Goal: Information Seeking & Learning: Check status

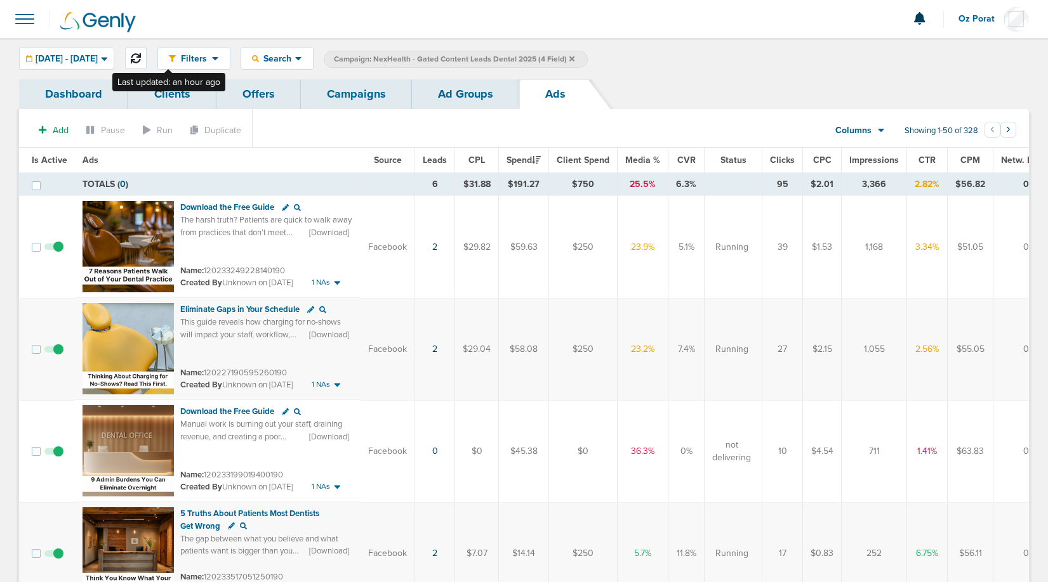
click at [141, 58] on icon at bounding box center [136, 58] width 10 height 10
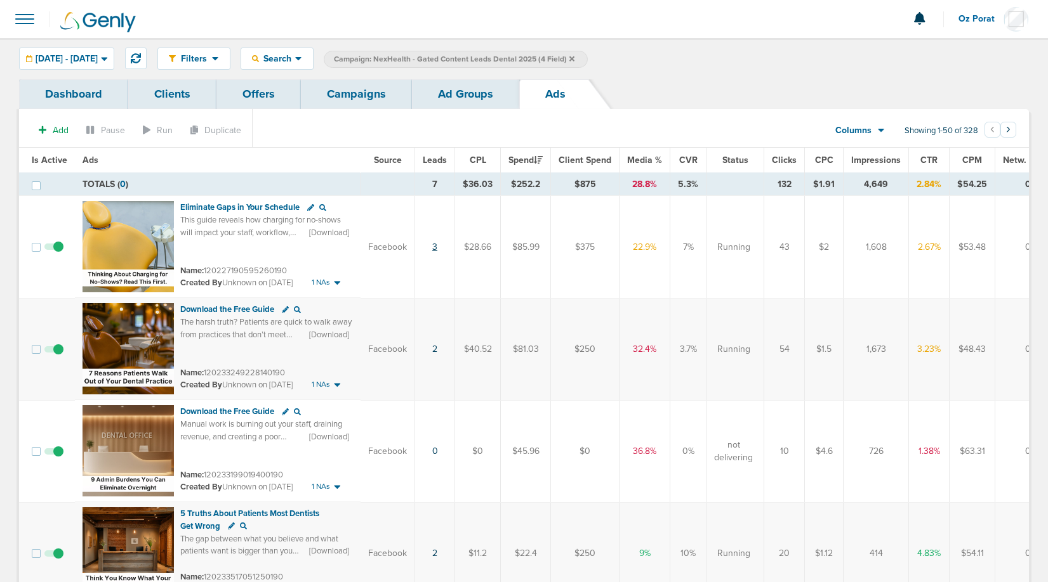
click at [435, 244] on link "3" at bounding box center [434, 247] width 5 height 11
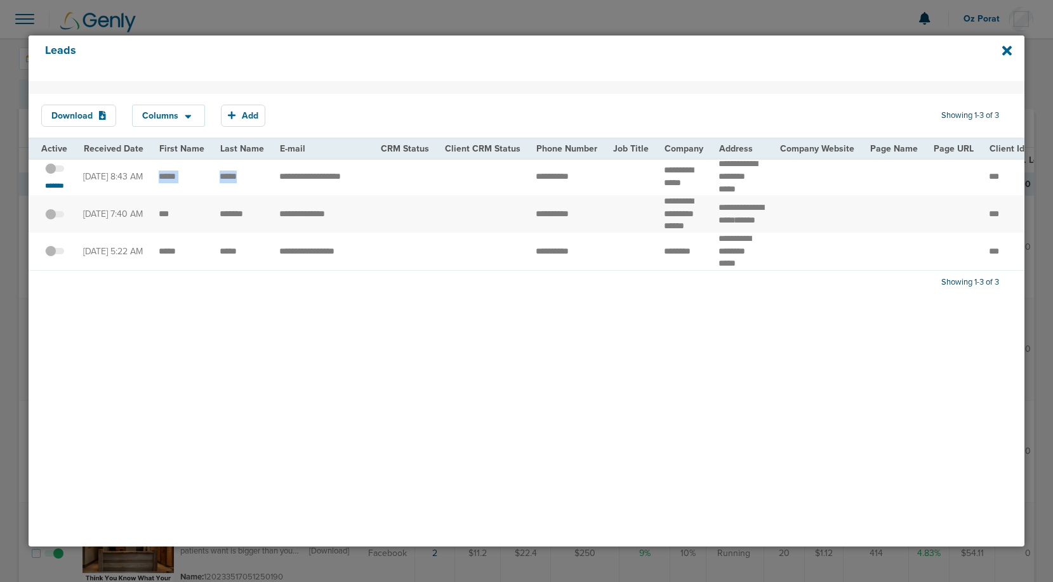
drag, startPoint x: 246, startPoint y: 183, endPoint x: 154, endPoint y: 182, distance: 92.0
click at [1000, 51] on div "Leads" at bounding box center [527, 59] width 996 height 46
click at [1005, 51] on icon at bounding box center [1007, 51] width 10 height 10
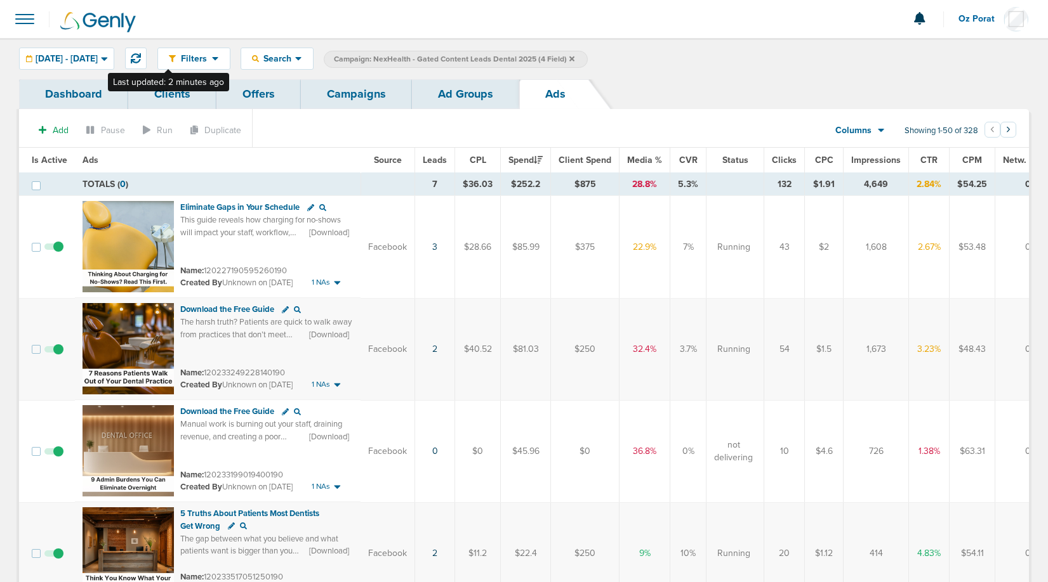
drag, startPoint x: 167, startPoint y: 56, endPoint x: 234, endPoint y: 89, distance: 74.3
click at [141, 56] on icon at bounding box center [136, 58] width 10 height 10
click at [433, 246] on link "3" at bounding box center [434, 247] width 5 height 11
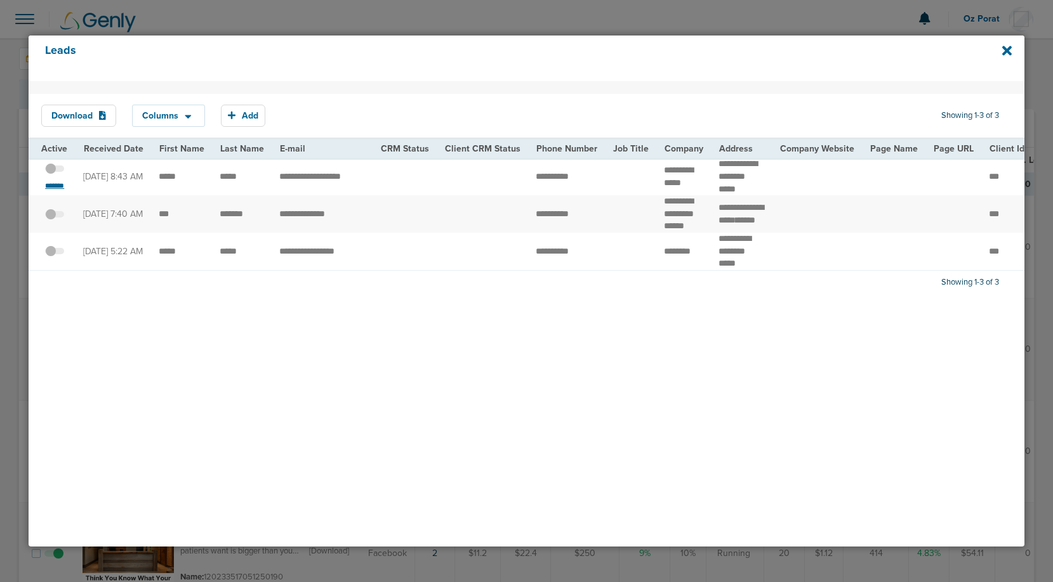
click at [59, 190] on small "*******" at bounding box center [54, 186] width 27 height 10
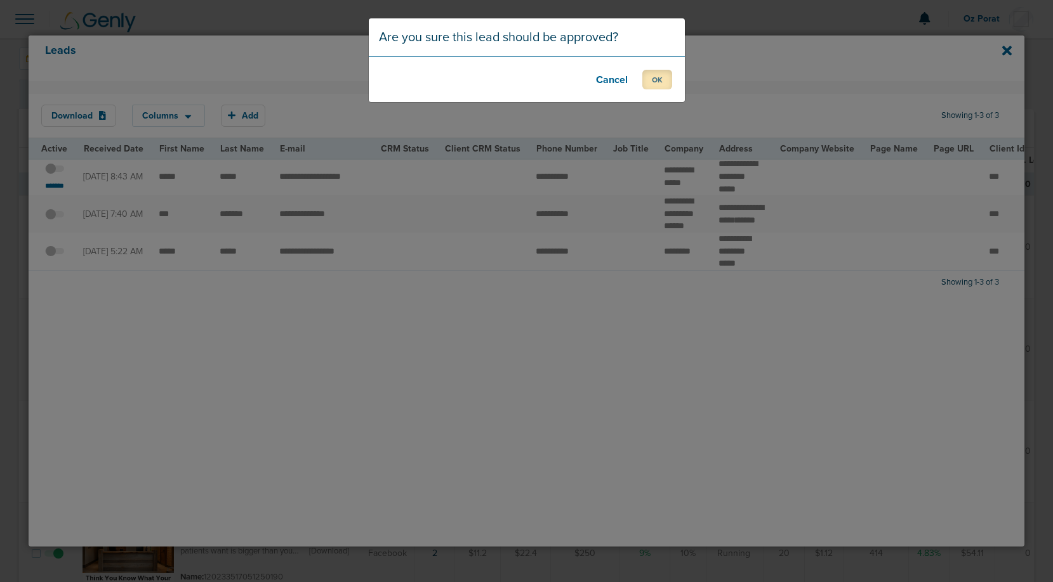
click at [652, 72] on button "OK" at bounding box center [657, 80] width 30 height 20
click at [653, 78] on button "OK" at bounding box center [657, 80] width 30 height 20
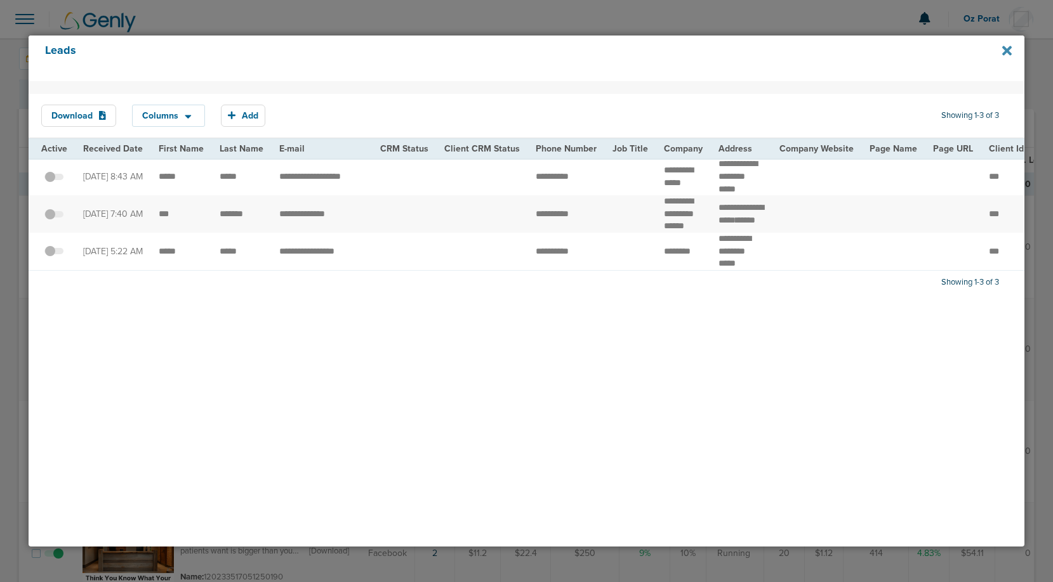
click at [1008, 49] on icon at bounding box center [1007, 51] width 10 height 10
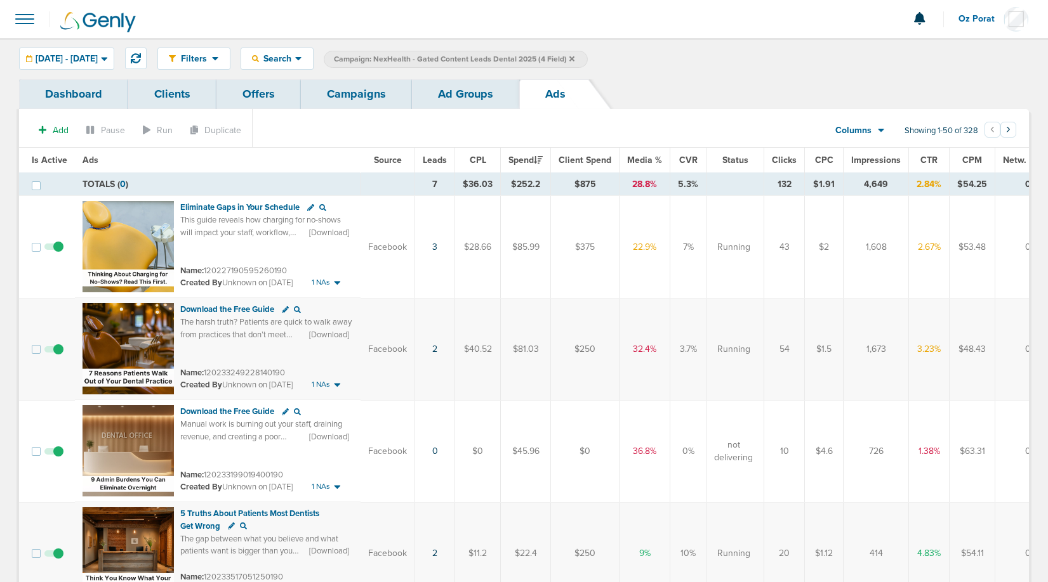
click at [370, 88] on link "Campaigns" at bounding box center [356, 94] width 111 height 30
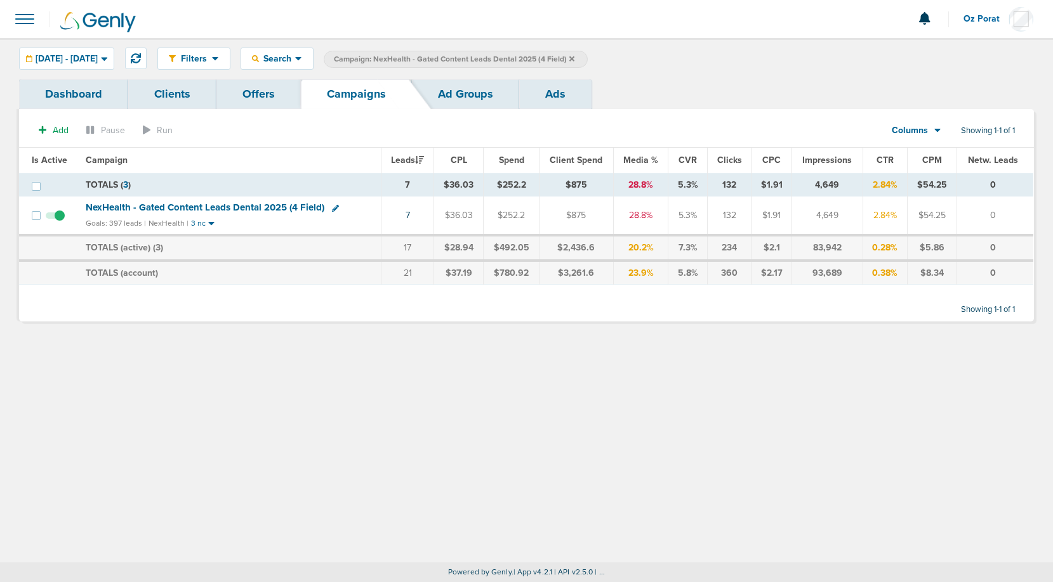
click at [574, 58] on icon at bounding box center [571, 58] width 5 height 5
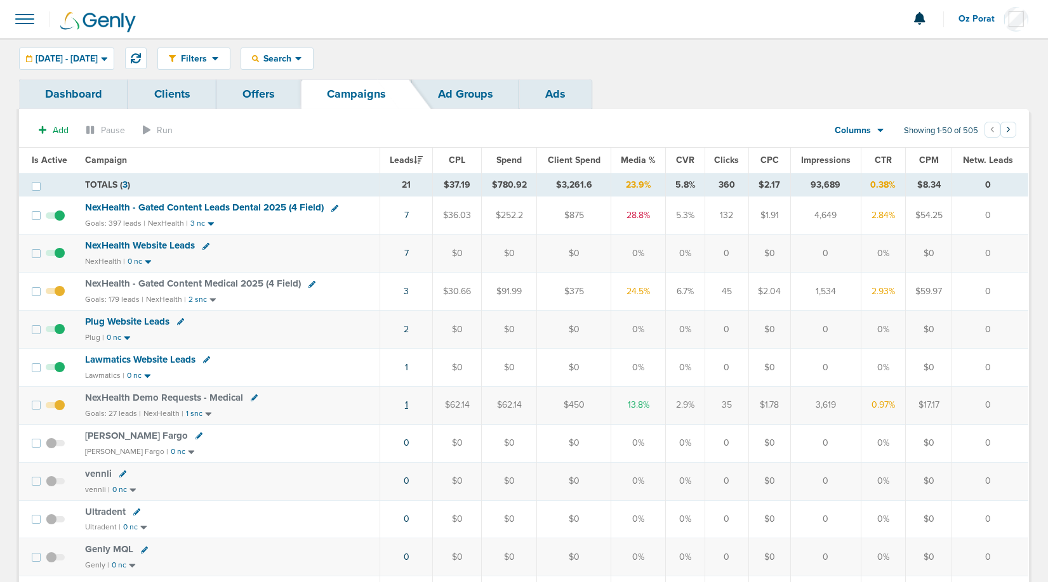
click at [407, 405] on link "1" at bounding box center [406, 405] width 3 height 11
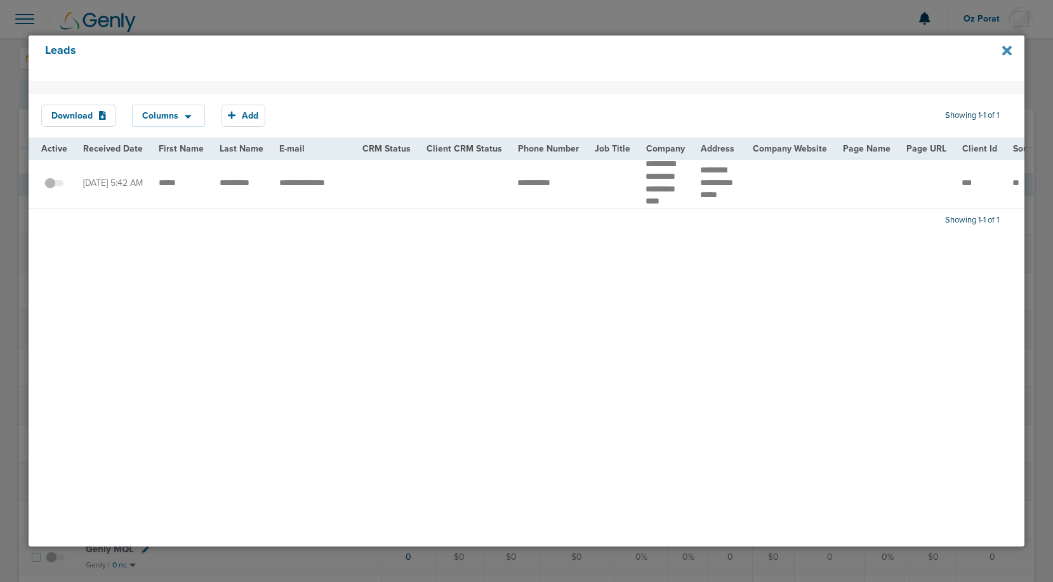
click at [1008, 48] on icon at bounding box center [1007, 51] width 10 height 10
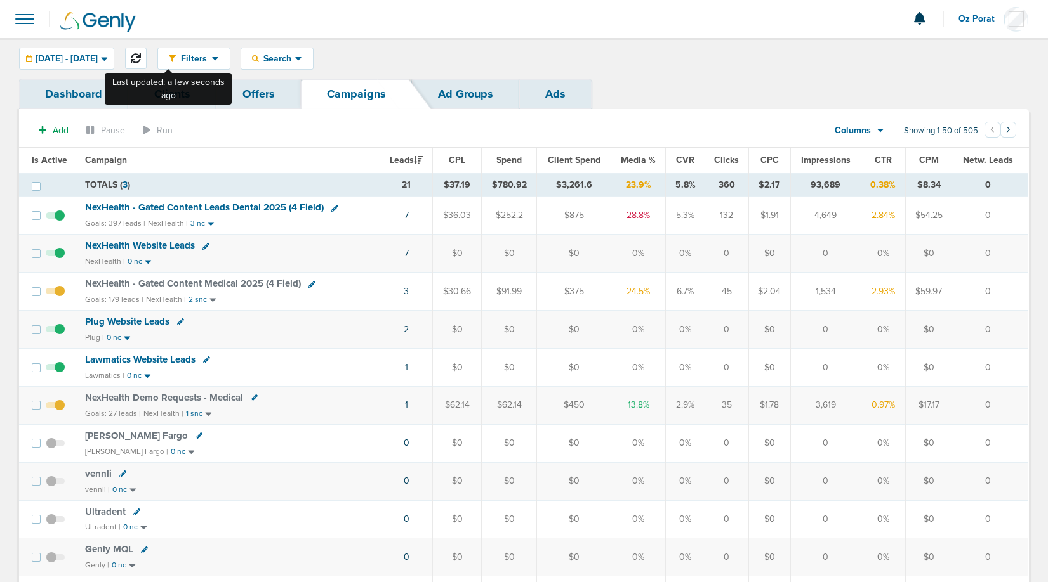
click at [141, 58] on icon at bounding box center [136, 58] width 10 height 10
click at [20, 24] on span at bounding box center [25, 19] width 28 height 28
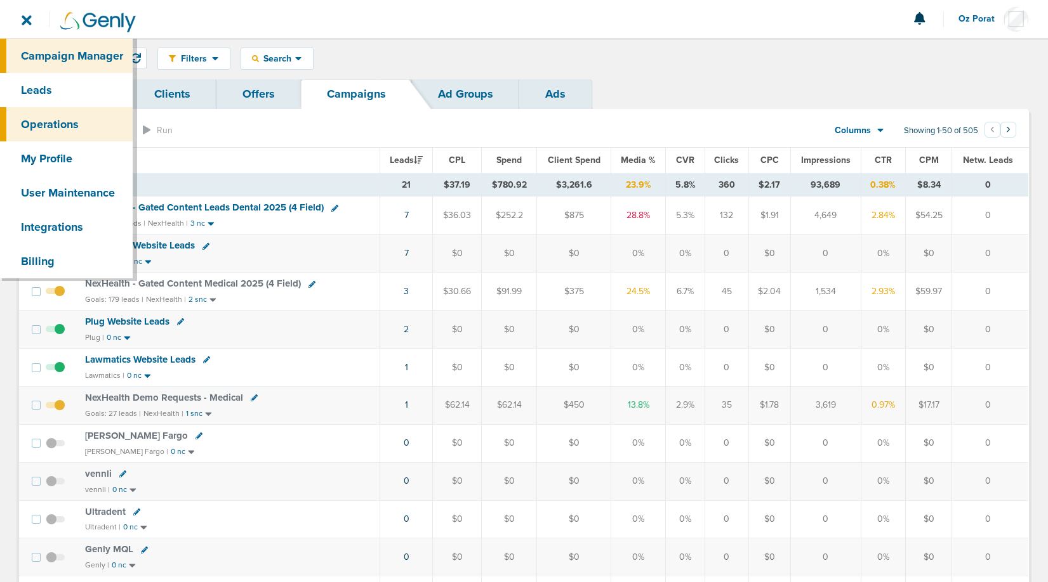
click at [45, 135] on link "Operations" at bounding box center [66, 124] width 133 height 34
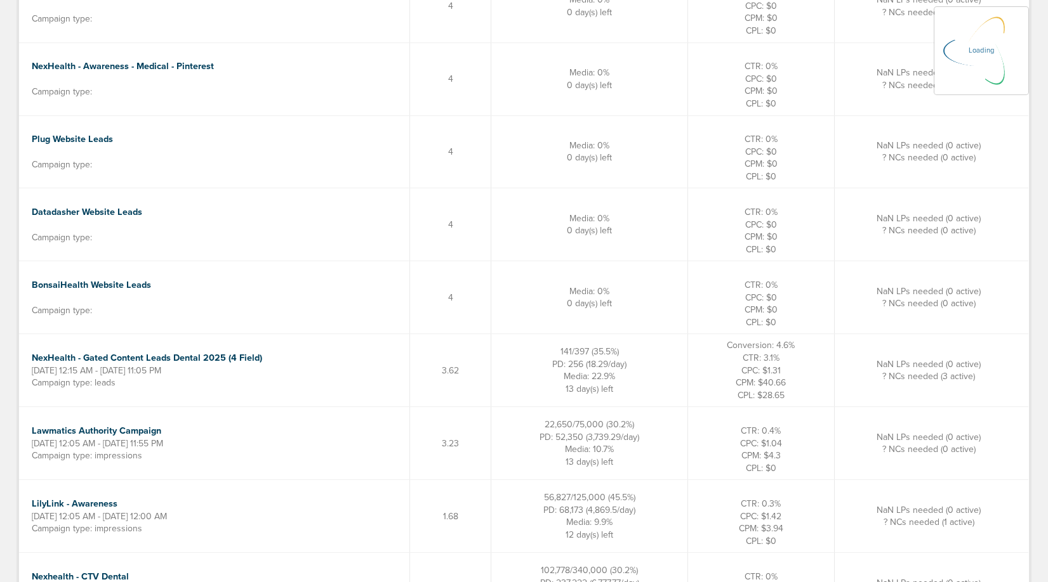
scroll to position [731, 0]
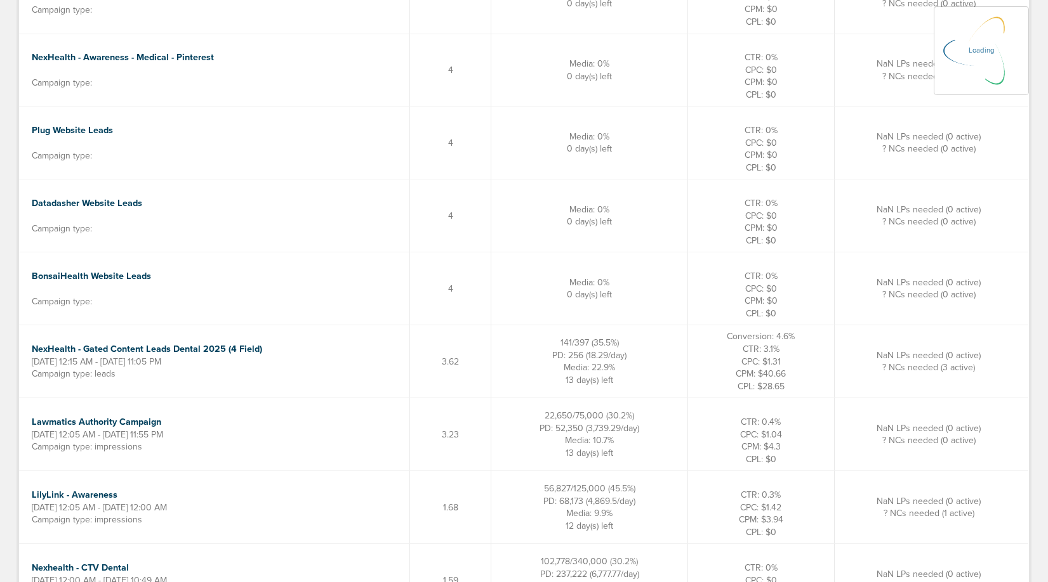
drag, startPoint x: 636, startPoint y: 360, endPoint x: 593, endPoint y: 359, distance: 43.8
click at [593, 359] on span "PD: 256 (18.29/day)" at bounding box center [589, 355] width 74 height 11
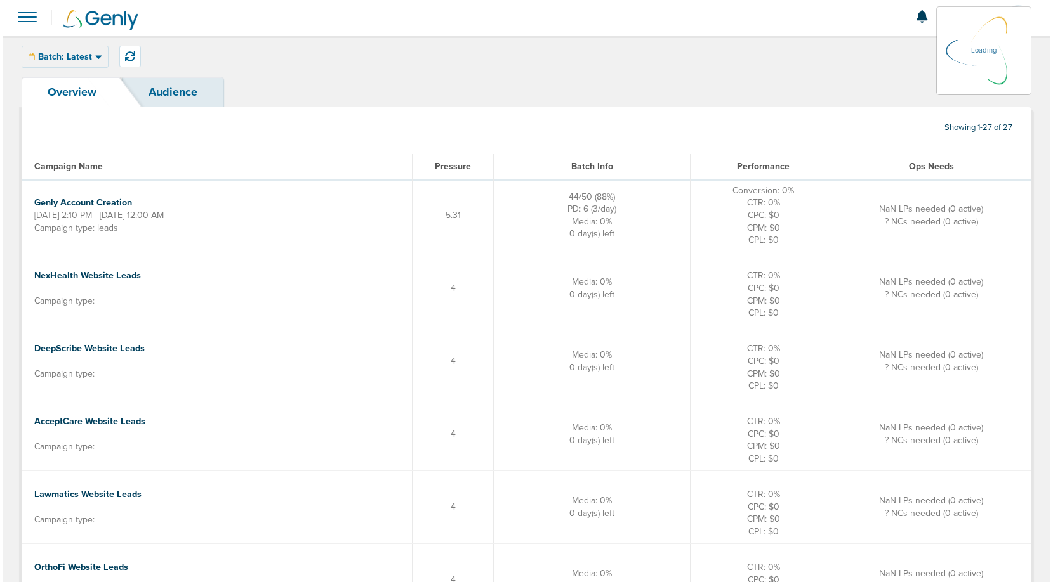
scroll to position [0, 0]
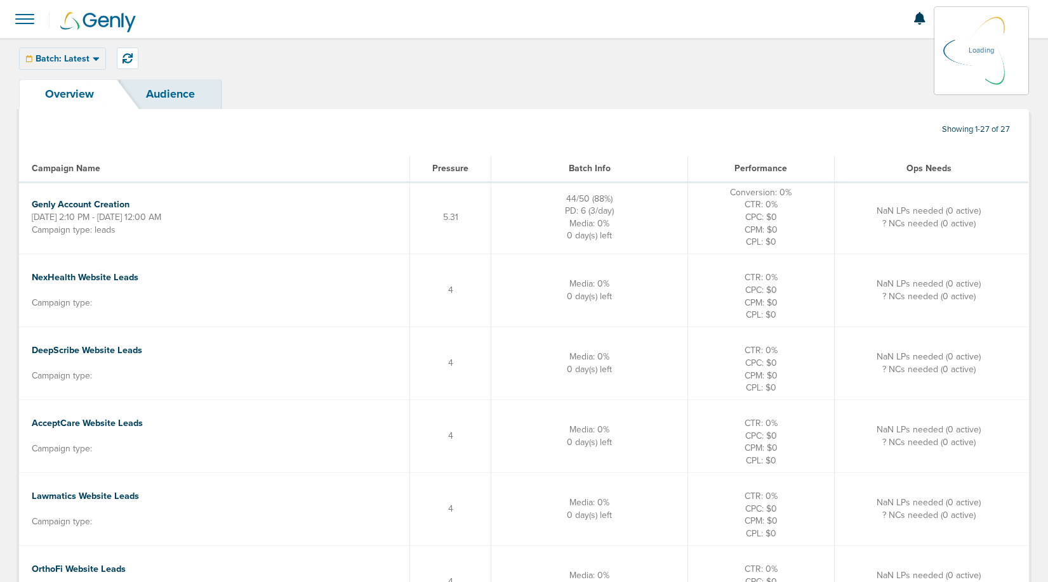
click at [33, 16] on span at bounding box center [25, 19] width 28 height 28
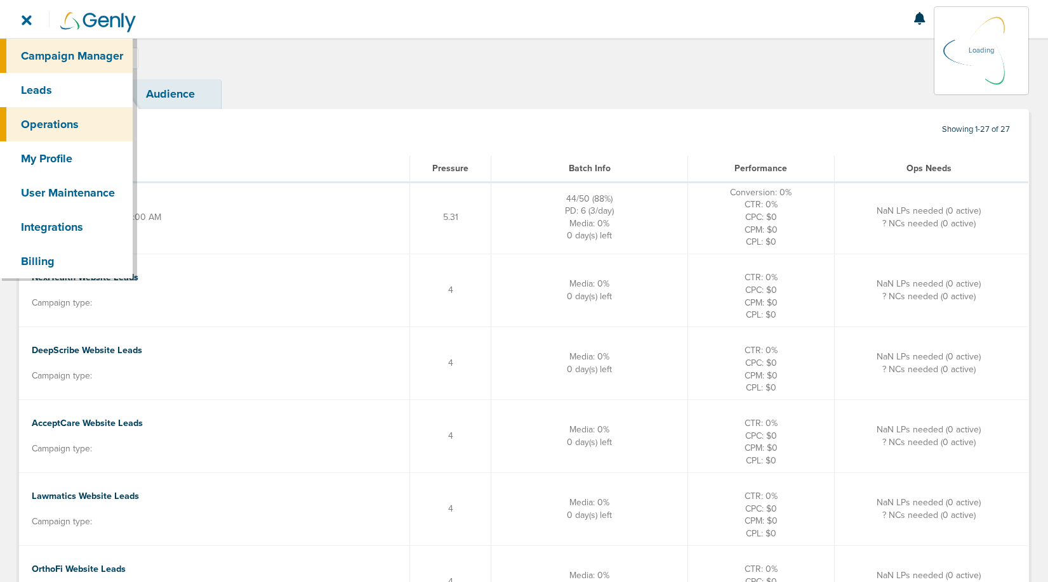
click at [48, 51] on link "Campaign Manager" at bounding box center [66, 56] width 133 height 34
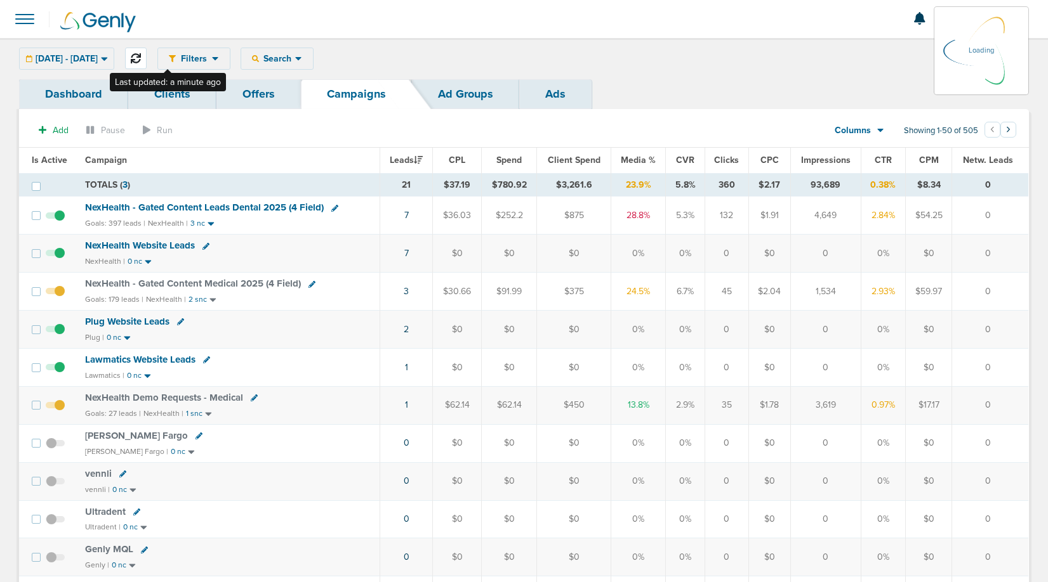
click at [147, 63] on button at bounding box center [136, 59] width 22 height 22
click at [141, 59] on icon at bounding box center [136, 58] width 10 height 10
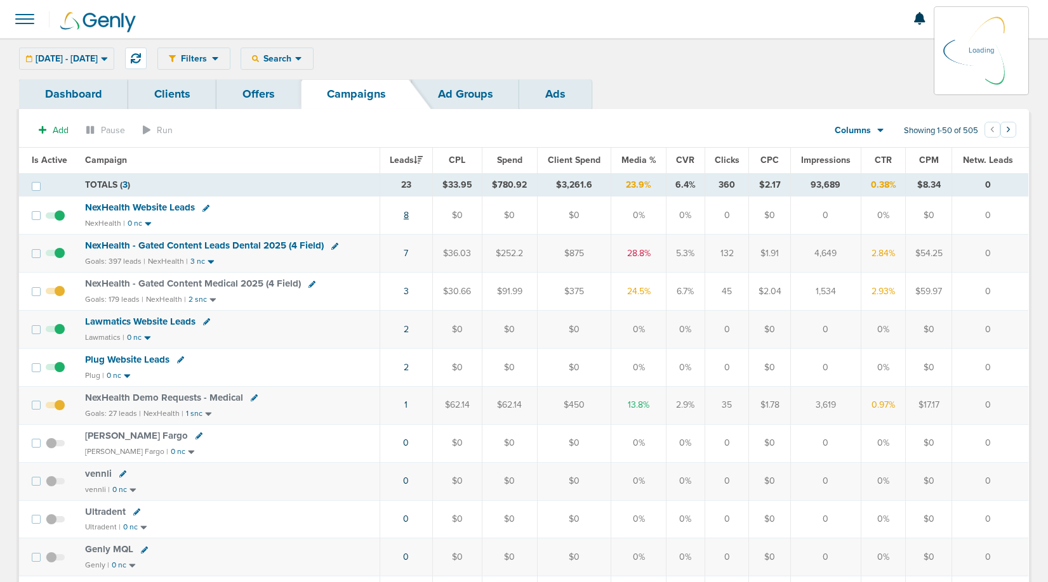
click at [406, 212] on link "8" at bounding box center [406, 215] width 5 height 11
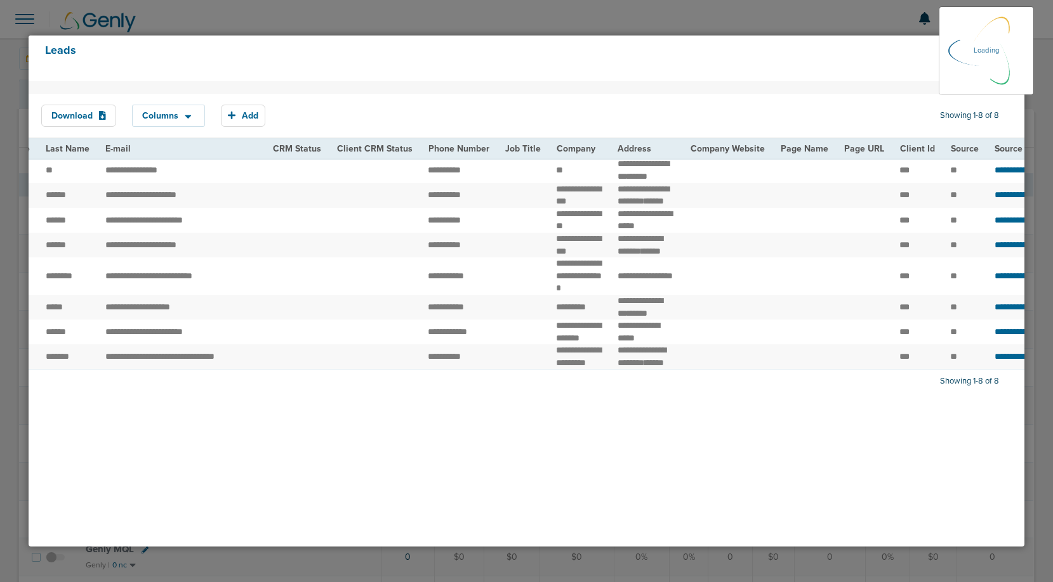
scroll to position [0, 184]
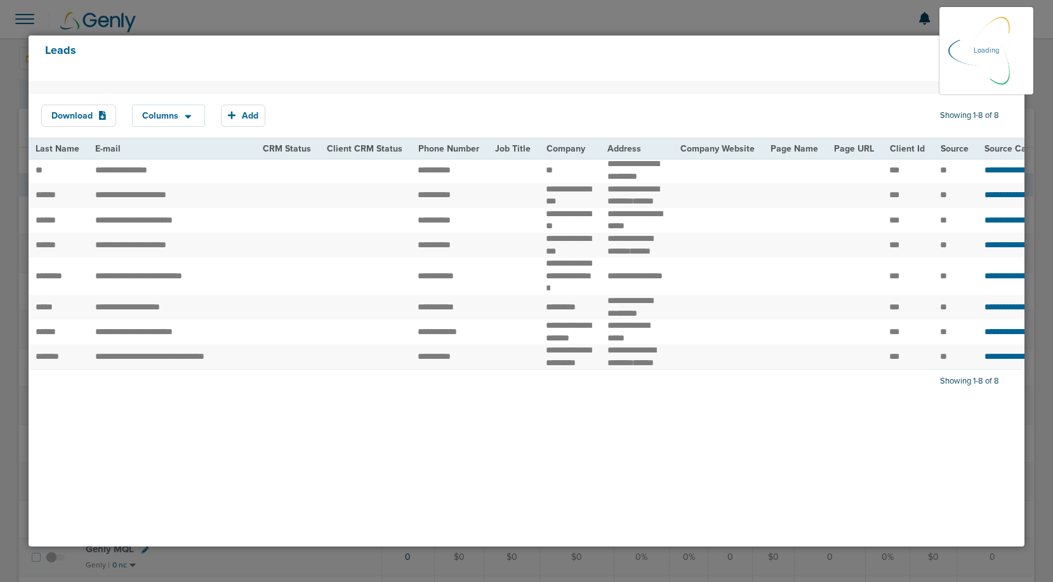
click at [716, 26] on div at bounding box center [526, 291] width 1053 height 582
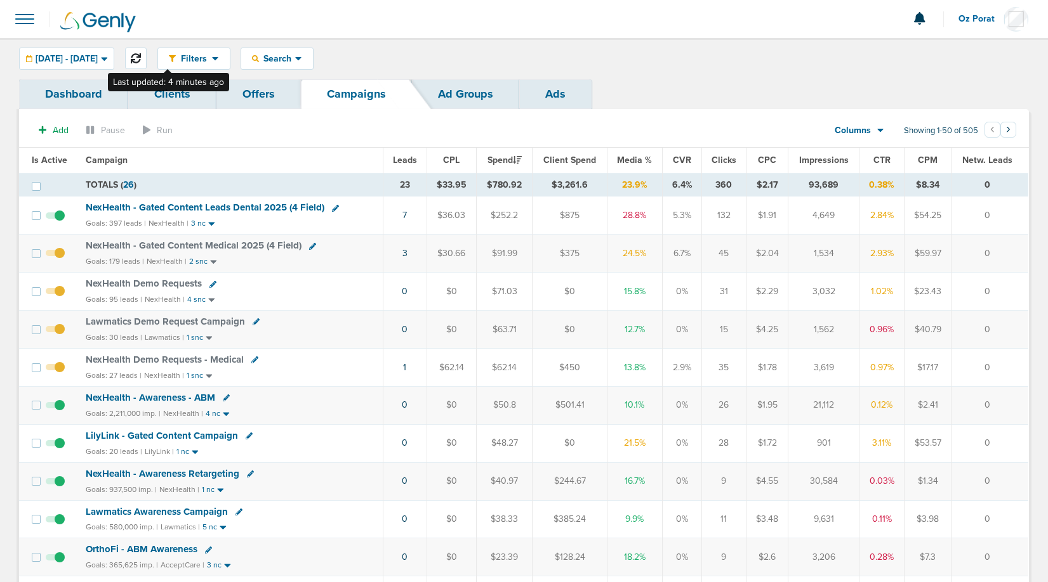
click at [141, 53] on icon at bounding box center [136, 58] width 10 height 10
